Goal: Find specific page/section: Find specific page/section

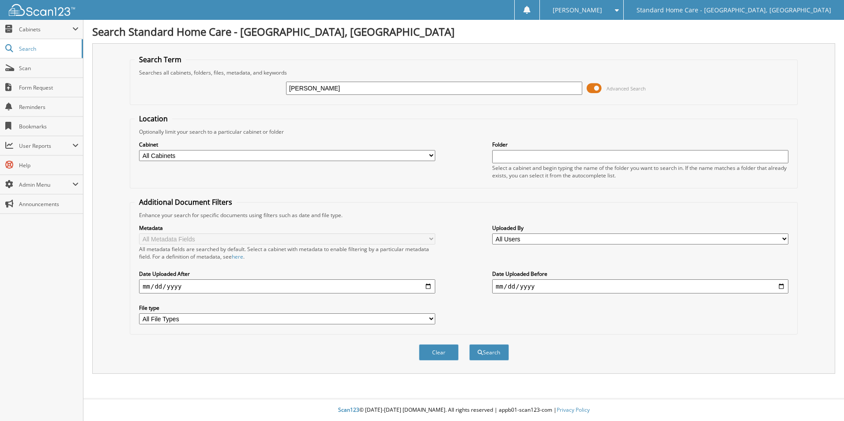
type input "esparza"
click at [469, 344] on button "Search" at bounding box center [489, 352] width 40 height 16
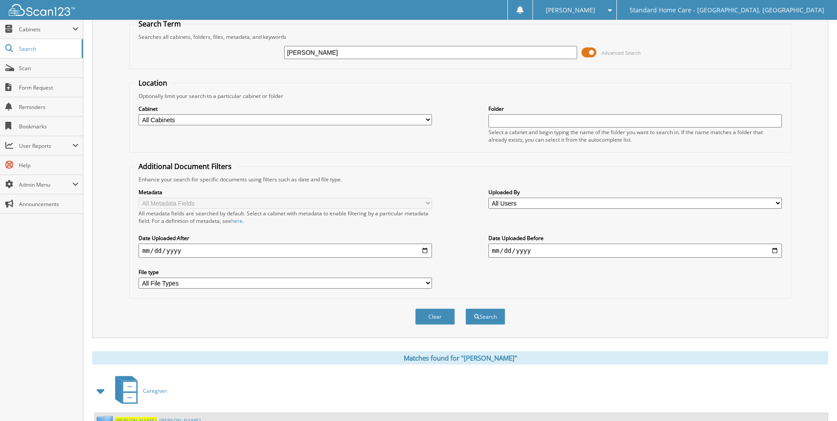
scroll to position [72, 0]
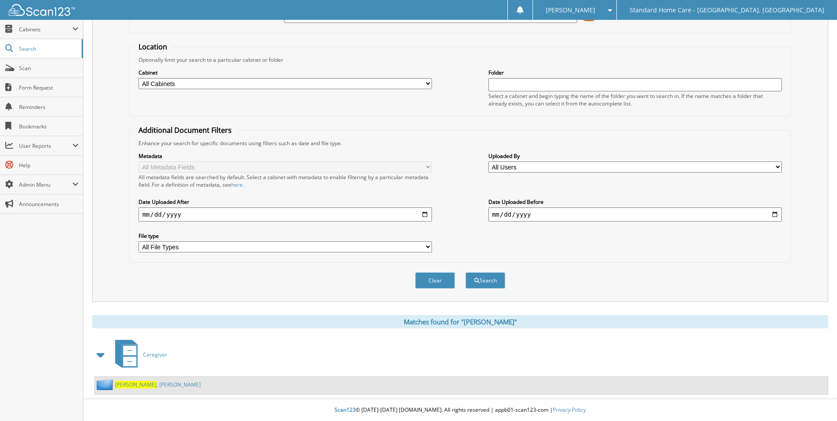
click at [150, 382] on link "Esparza , Connie" at bounding box center [158, 385] width 86 height 8
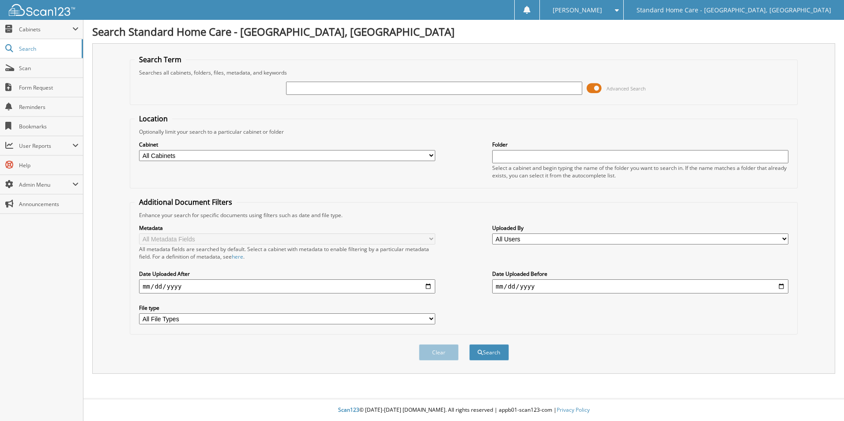
type input "a"
type input "kasco"
click at [469, 344] on button "Search" at bounding box center [489, 352] width 40 height 16
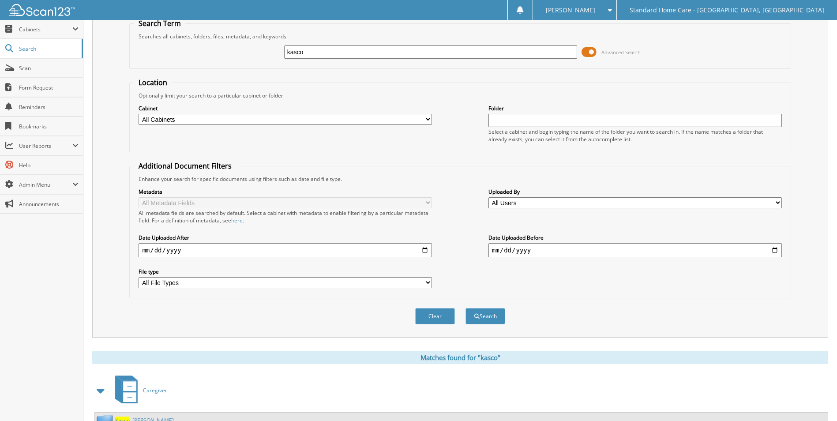
scroll to position [72, 0]
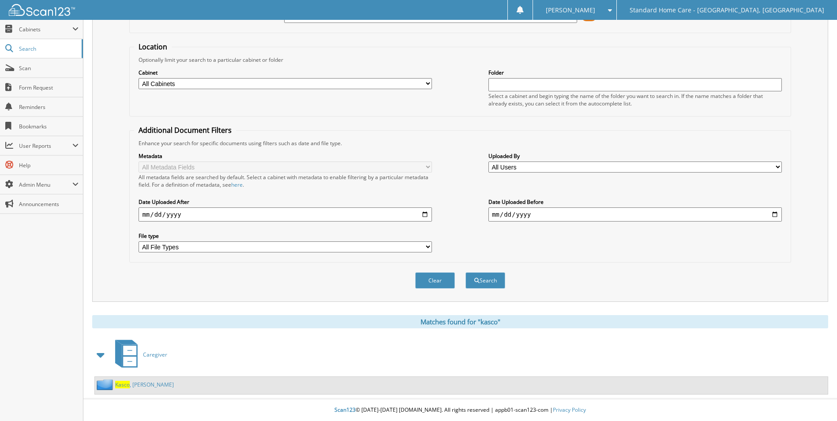
click at [137, 384] on link "[PERSON_NAME]" at bounding box center [144, 385] width 59 height 8
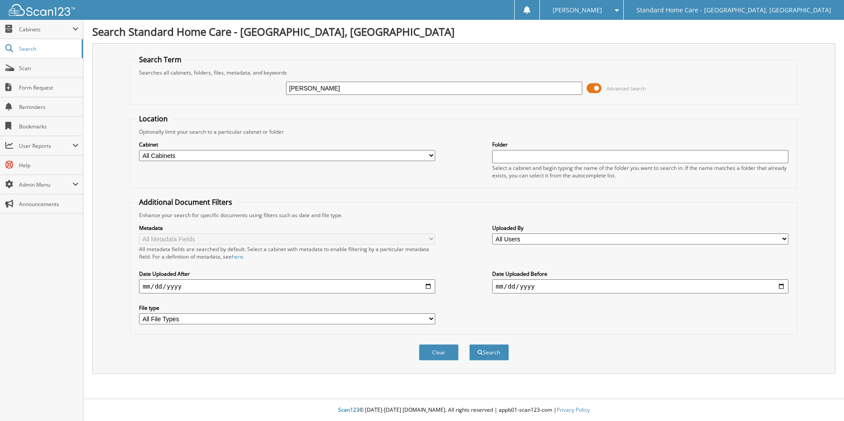
type input "[PERSON_NAME]"
click at [469, 344] on button "Search" at bounding box center [489, 352] width 40 height 16
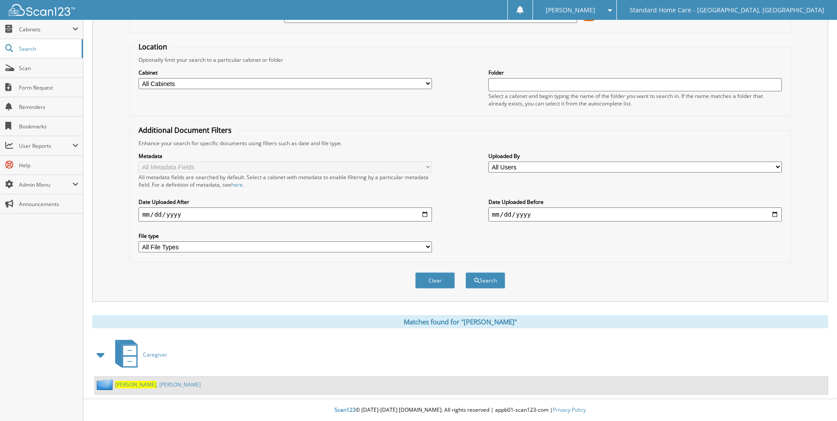
click at [142, 389] on div "Esparza , Connie" at bounding box center [148, 384] width 106 height 11
click at [140, 388] on div "Esparza , Connie" at bounding box center [148, 384] width 106 height 11
click at [137, 386] on link "Esparza , Connie" at bounding box center [158, 385] width 86 height 8
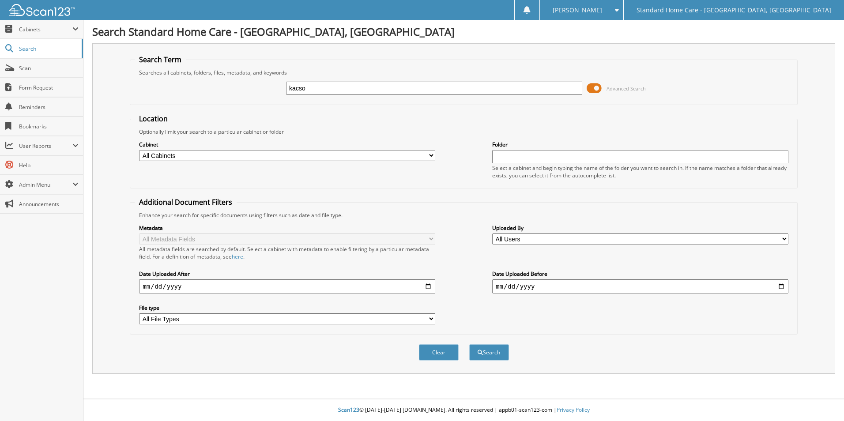
type input "kacso"
click at [469, 344] on button "Search" at bounding box center [489, 352] width 40 height 16
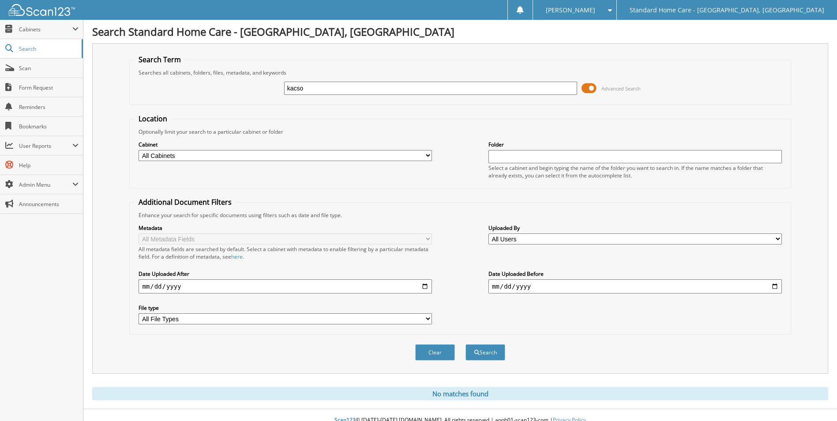
click at [348, 87] on input "kacso" at bounding box center [431, 88] width 294 height 13
type input "kasco"
click at [466, 344] on button "Search" at bounding box center [486, 352] width 40 height 16
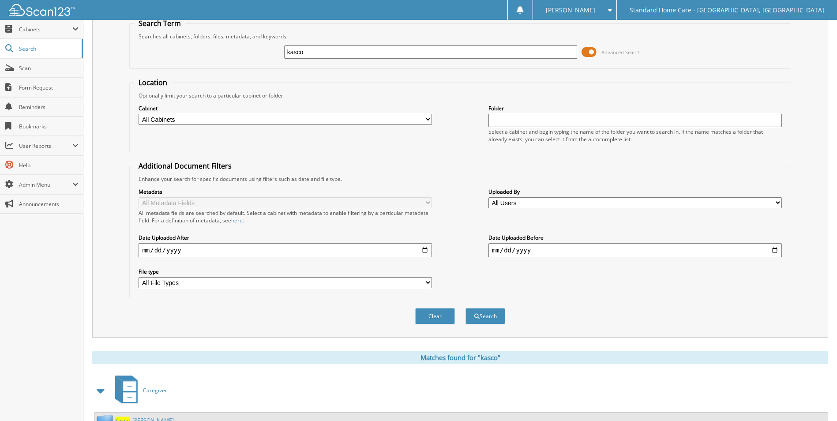
scroll to position [72, 0]
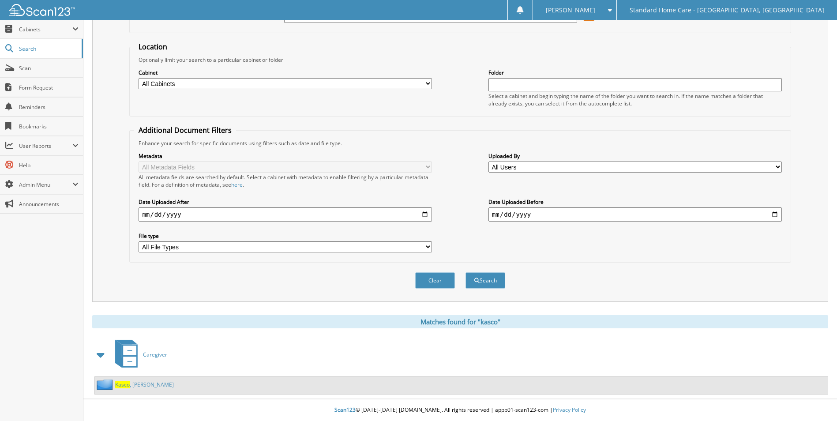
click at [130, 383] on link "[PERSON_NAME]" at bounding box center [144, 385] width 59 height 8
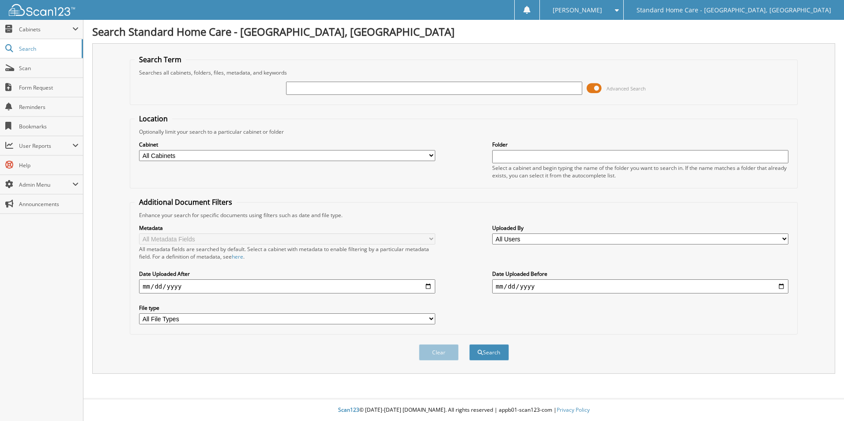
click at [359, 84] on input "text" at bounding box center [434, 88] width 296 height 13
type input "[PERSON_NAME]"
click at [469, 344] on button "Search" at bounding box center [489, 352] width 40 height 16
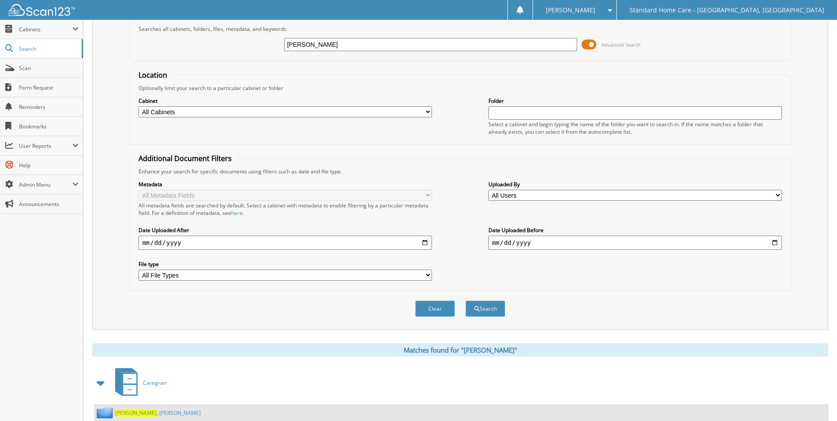
scroll to position [72, 0]
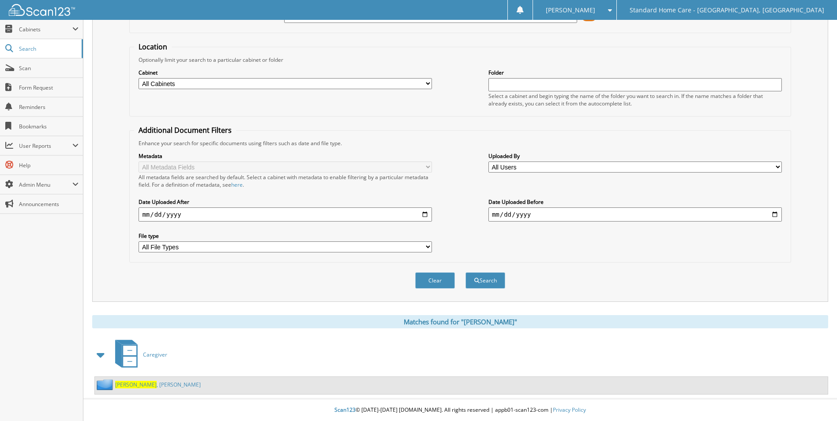
click at [142, 385] on link "[PERSON_NAME]" at bounding box center [158, 385] width 86 height 8
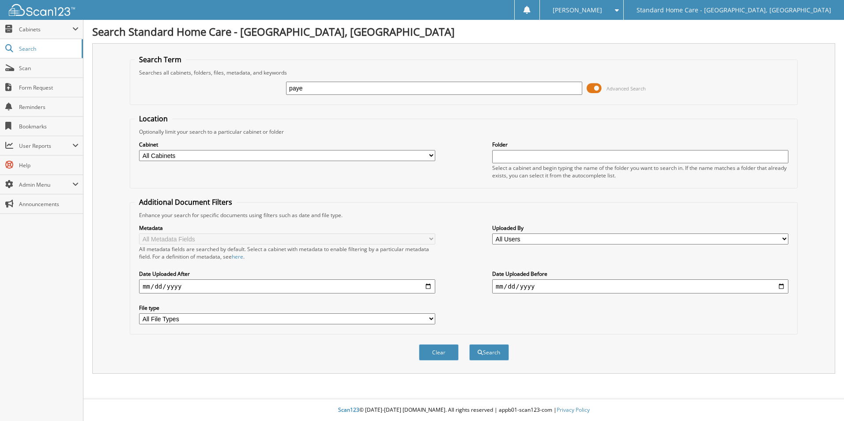
type input "paye"
click at [469, 344] on button "Search" at bounding box center [489, 352] width 40 height 16
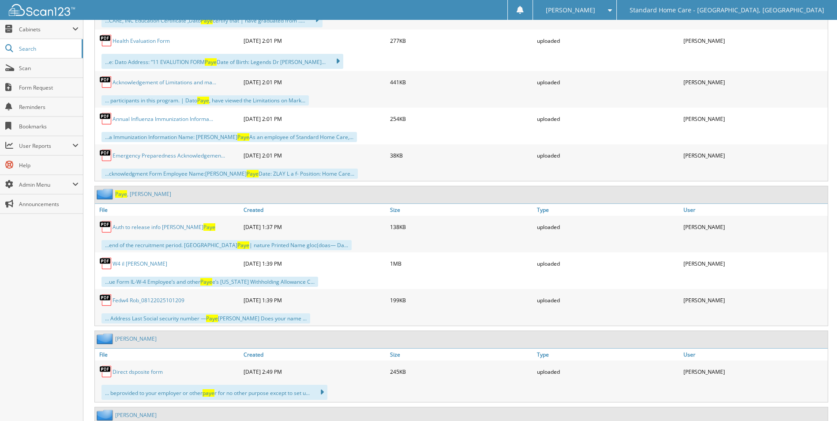
scroll to position [795, 0]
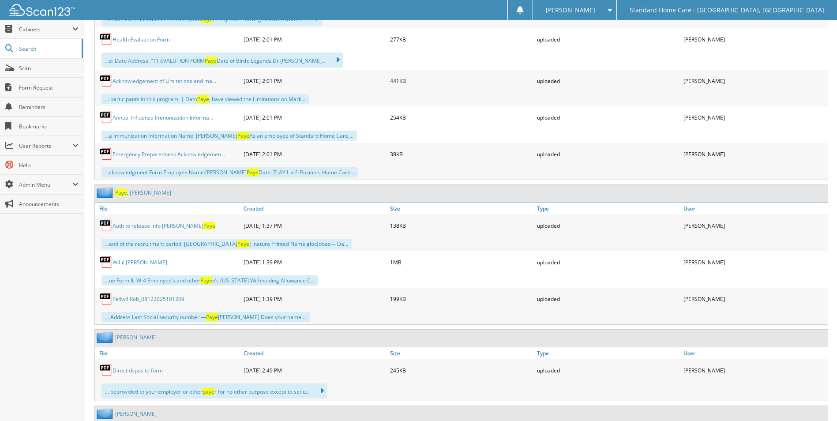
click at [139, 188] on div "[PERSON_NAME]" at bounding box center [133, 192] width 76 height 11
click at [139, 191] on link "[PERSON_NAME]" at bounding box center [143, 193] width 56 height 8
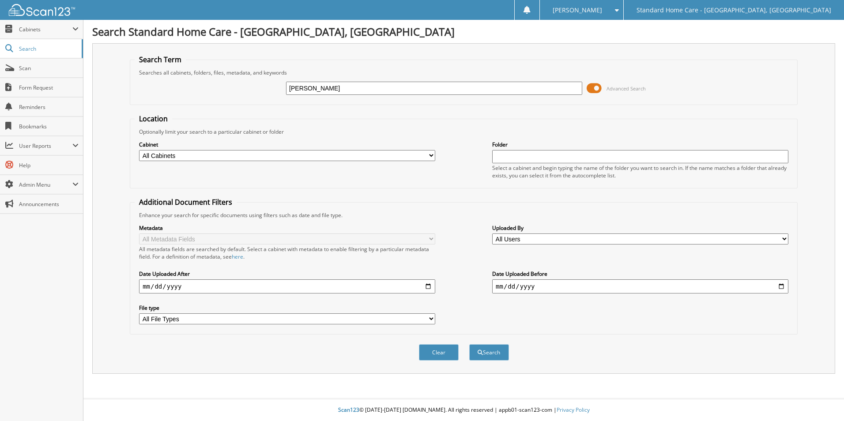
type input "[PERSON_NAME]"
click at [469, 344] on button "Search" at bounding box center [489, 352] width 40 height 16
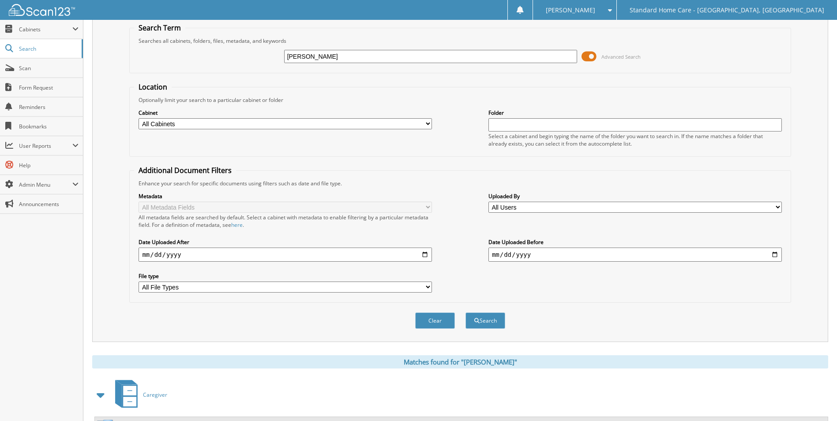
scroll to position [72, 0]
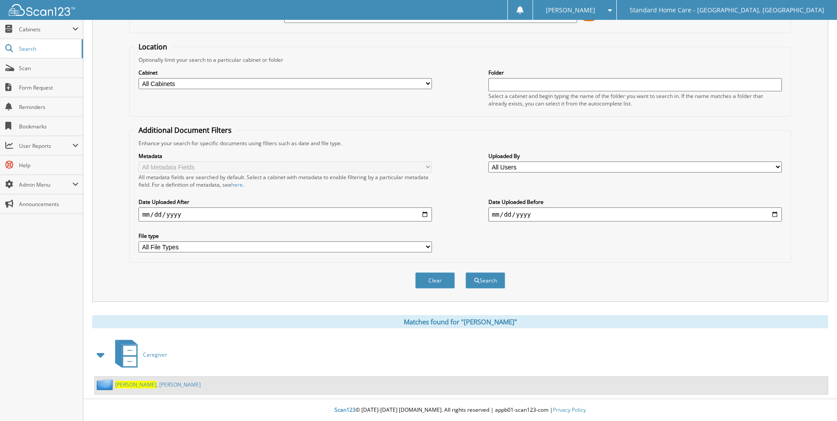
click at [144, 376] on div "Caregiver Kinchen , Raquel" at bounding box center [460, 365] width 736 height 57
click at [144, 386] on link "Kinchen , Raquel" at bounding box center [158, 385] width 86 height 8
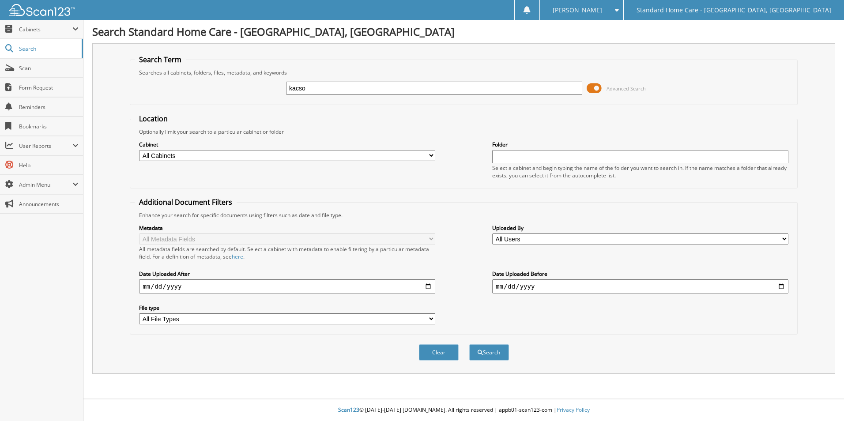
type input "kacso"
click at [469, 344] on button "Search" at bounding box center [489, 352] width 40 height 16
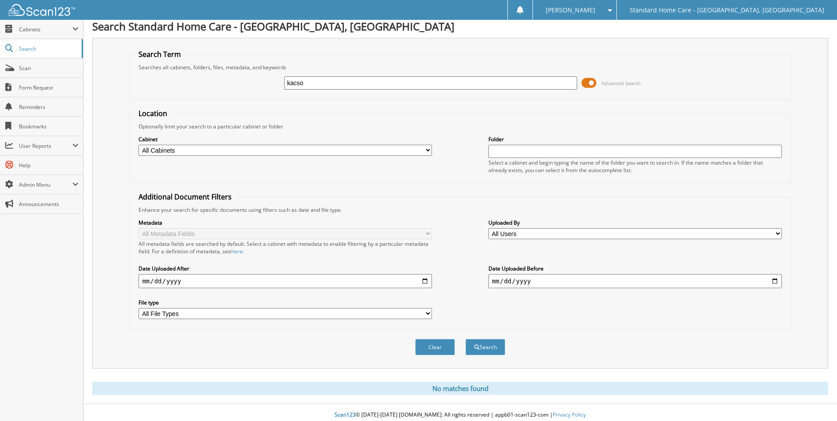
scroll to position [11, 0]
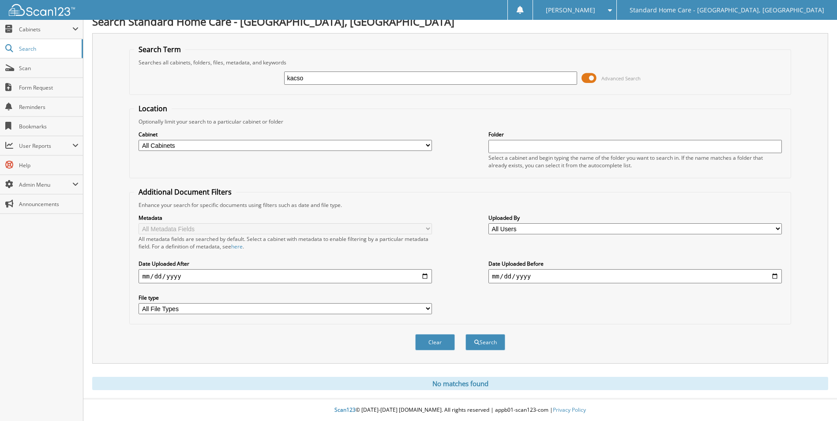
click at [466, 334] on button "Search" at bounding box center [486, 342] width 40 height 16
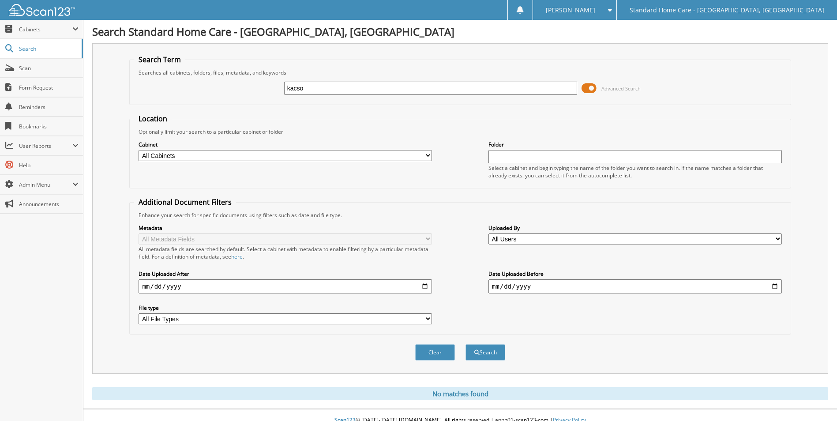
click at [358, 87] on input "kacso" at bounding box center [431, 88] width 294 height 13
type input "kasco"
click at [466, 344] on button "Search" at bounding box center [486, 352] width 40 height 16
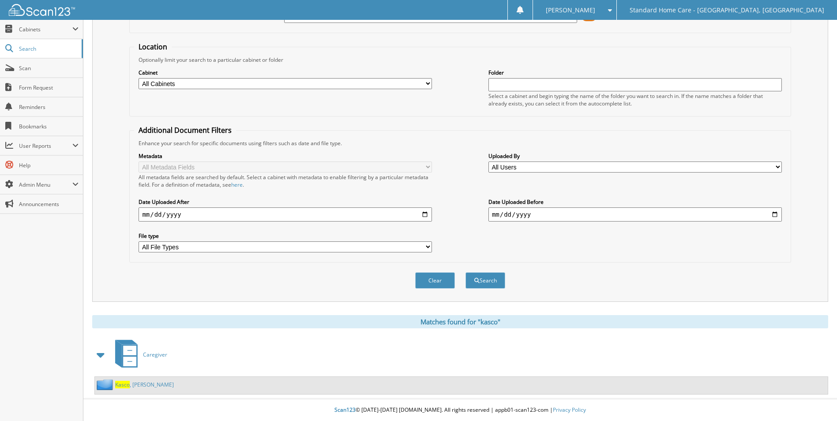
click at [133, 387] on link "[PERSON_NAME]" at bounding box center [144, 385] width 59 height 8
